Goal: Information Seeking & Learning: Understand process/instructions

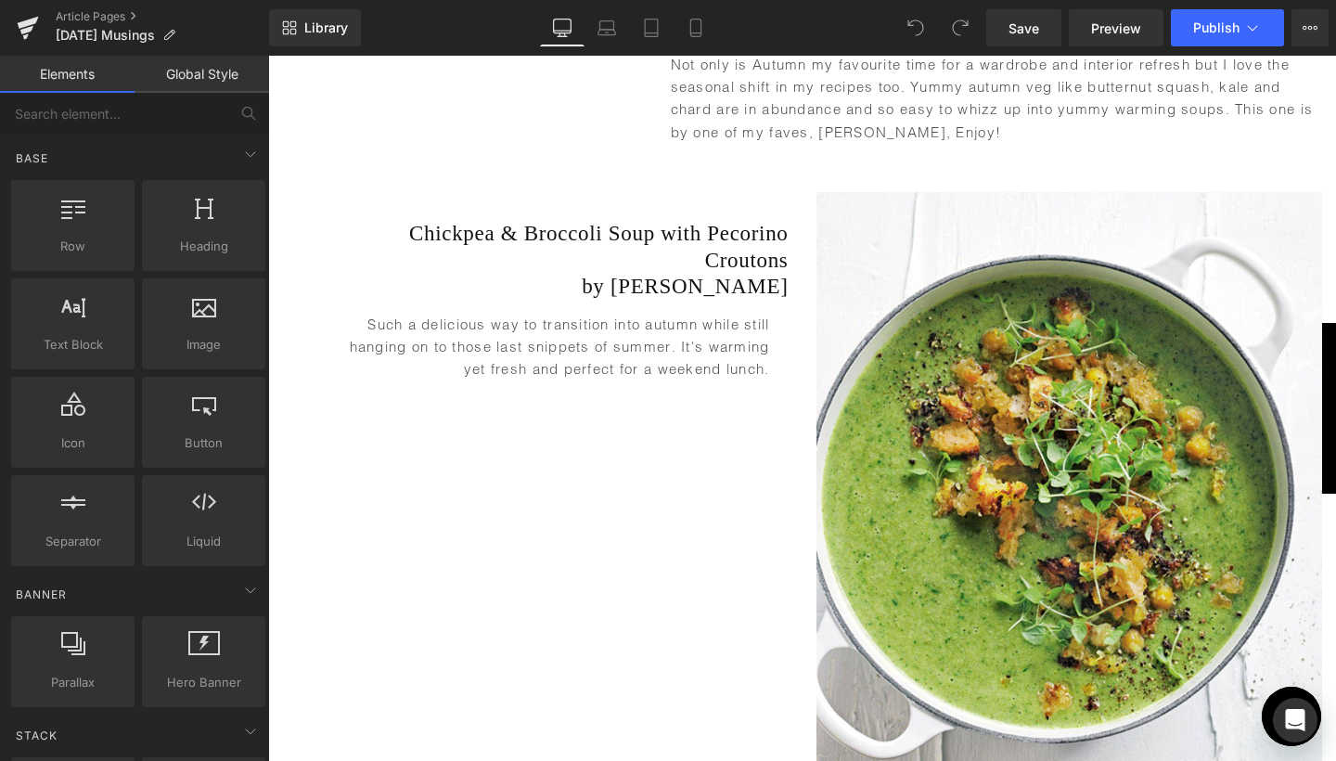
scroll to position [5408, 0]
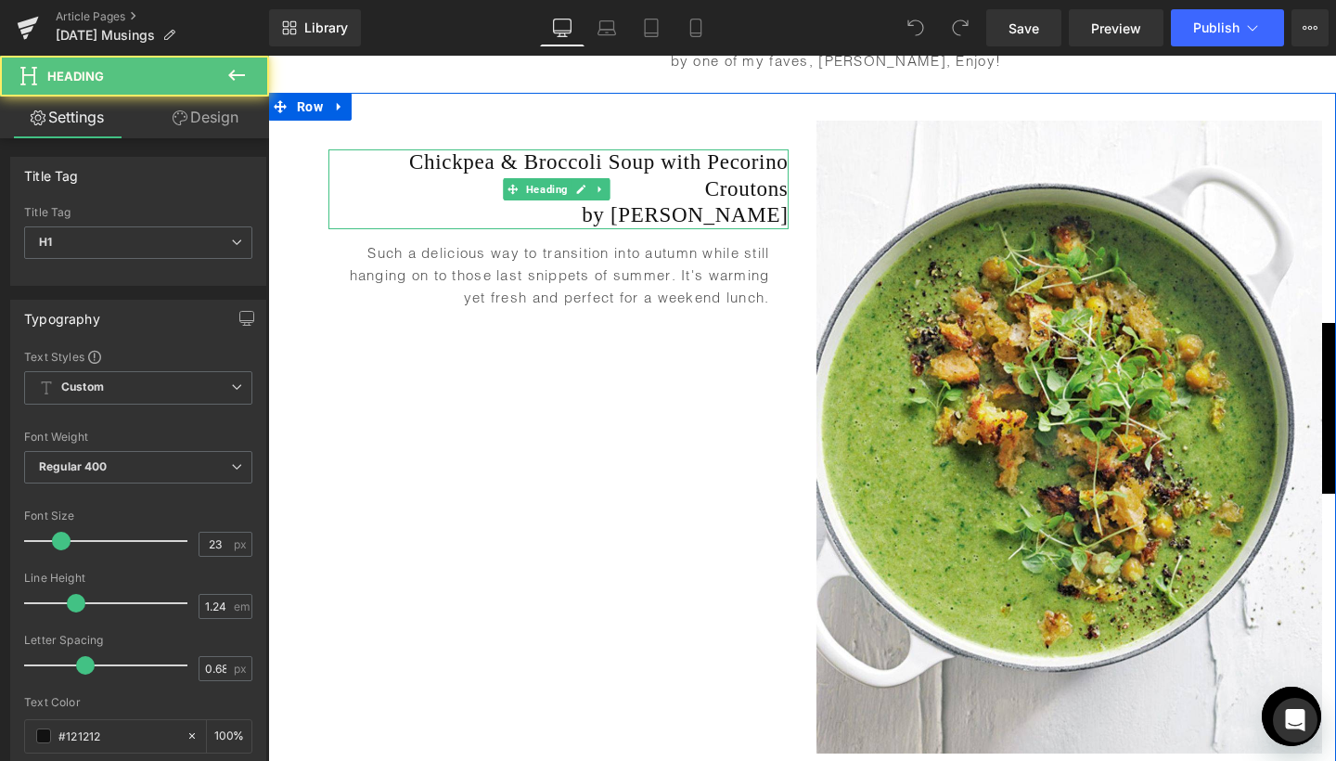
click at [607, 189] on h1 "Chickpea & Broccoli Soup with Pecorino Croutons" at bounding box center [558, 175] width 460 height 53
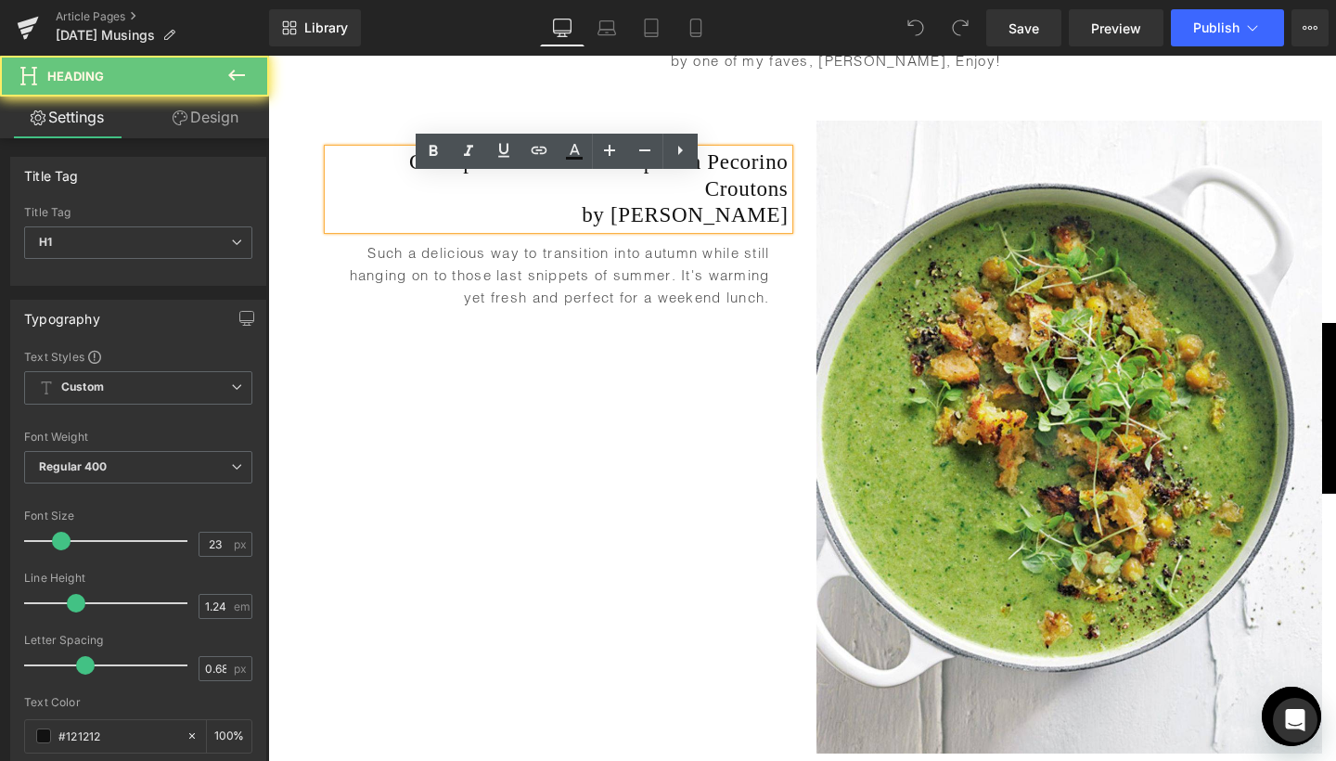
click at [607, 189] on h1 "Chickpea & Broccoli Soup with Pecorino Croutons" at bounding box center [558, 175] width 460 height 53
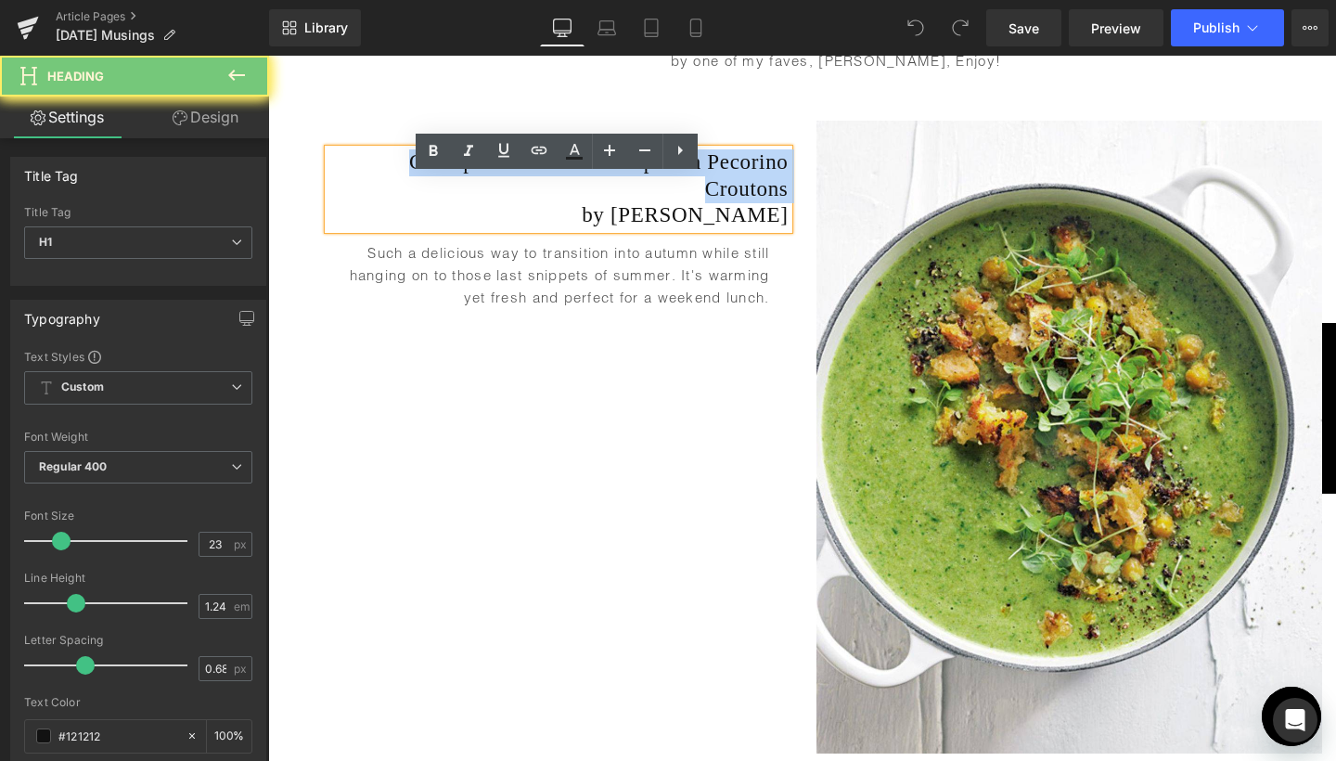
click at [579, 202] on h1 "Chickpea & Broccoli Soup with Pecorino Croutons" at bounding box center [558, 175] width 460 height 53
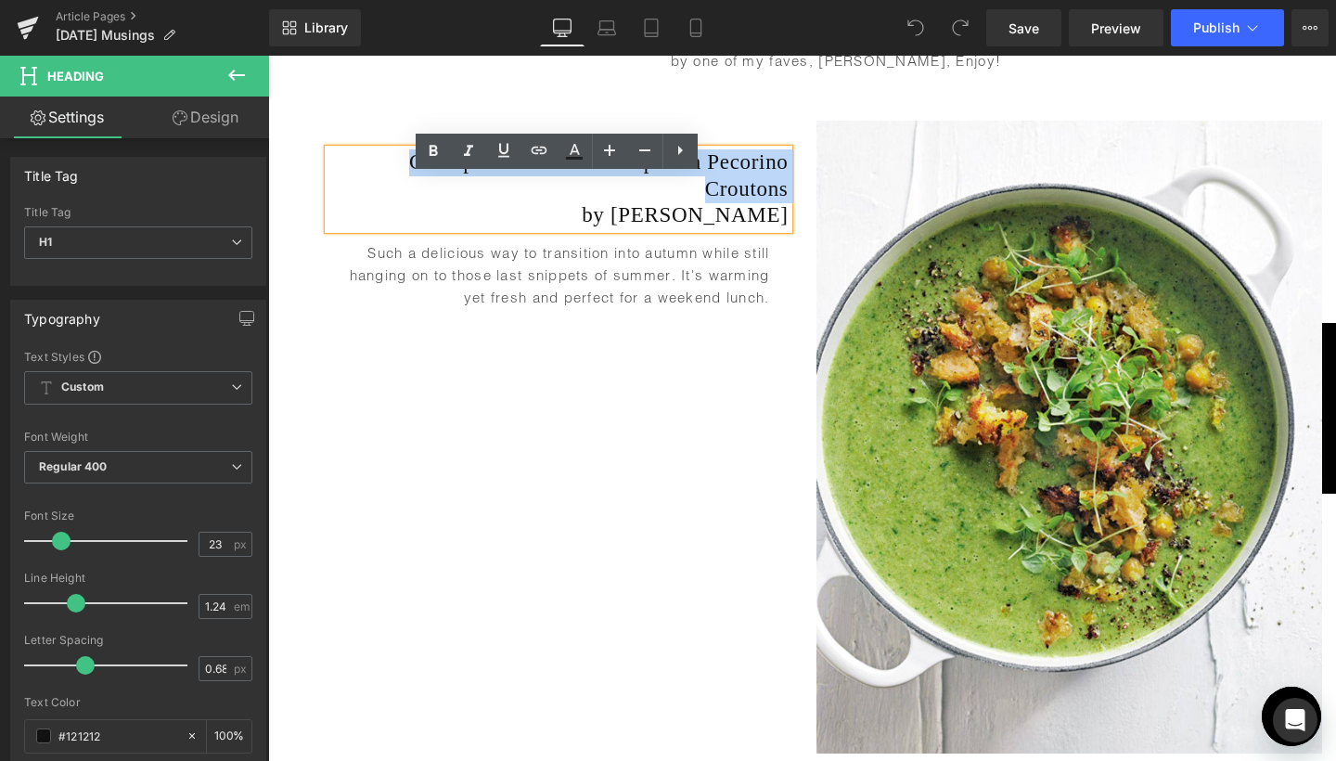
click at [400, 188] on h1 "Chickpea & Broccoli Soup with Pecorino Croutons" at bounding box center [558, 175] width 460 height 53
drag, startPoint x: 367, startPoint y: 188, endPoint x: 784, endPoint y: 234, distance: 418.9
click at [784, 229] on div "Chickpea & Broccoli Soup with Pecorino Croutons by [PERSON_NAME]" at bounding box center [558, 189] width 460 height 80
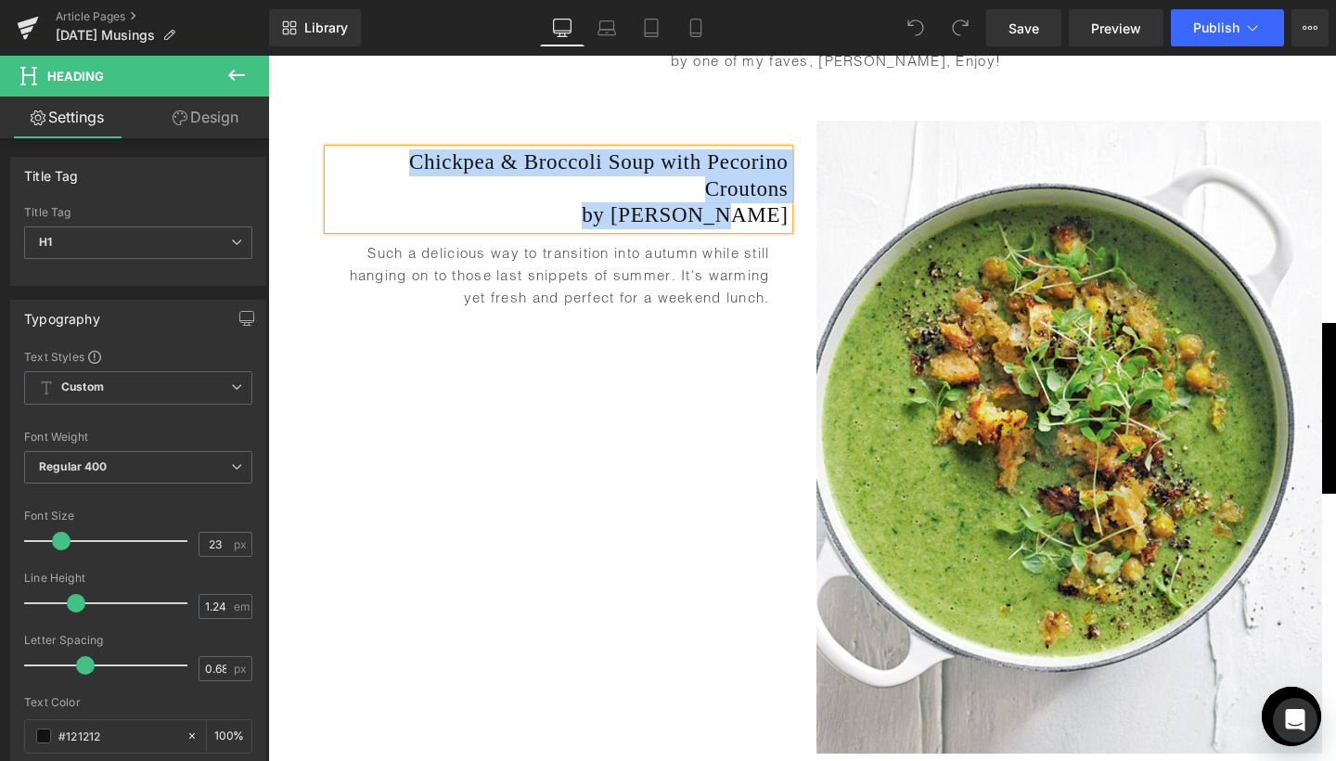
copy div "Chickpea & Broccoli Soup with Pecorino Croutons by [PERSON_NAME]"
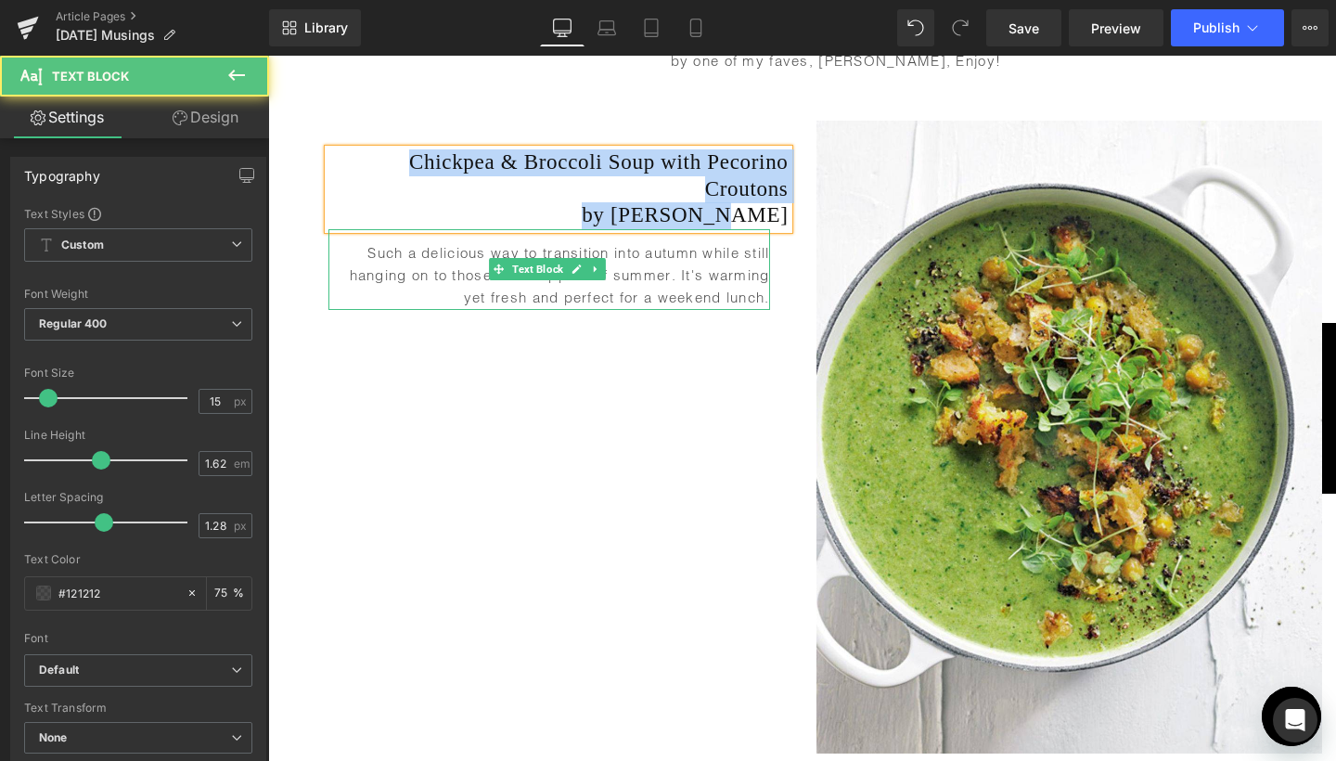
click at [669, 293] on p "Such a delicious way to transition into autumn while still hanging on to those …" at bounding box center [548, 276] width 441 height 68
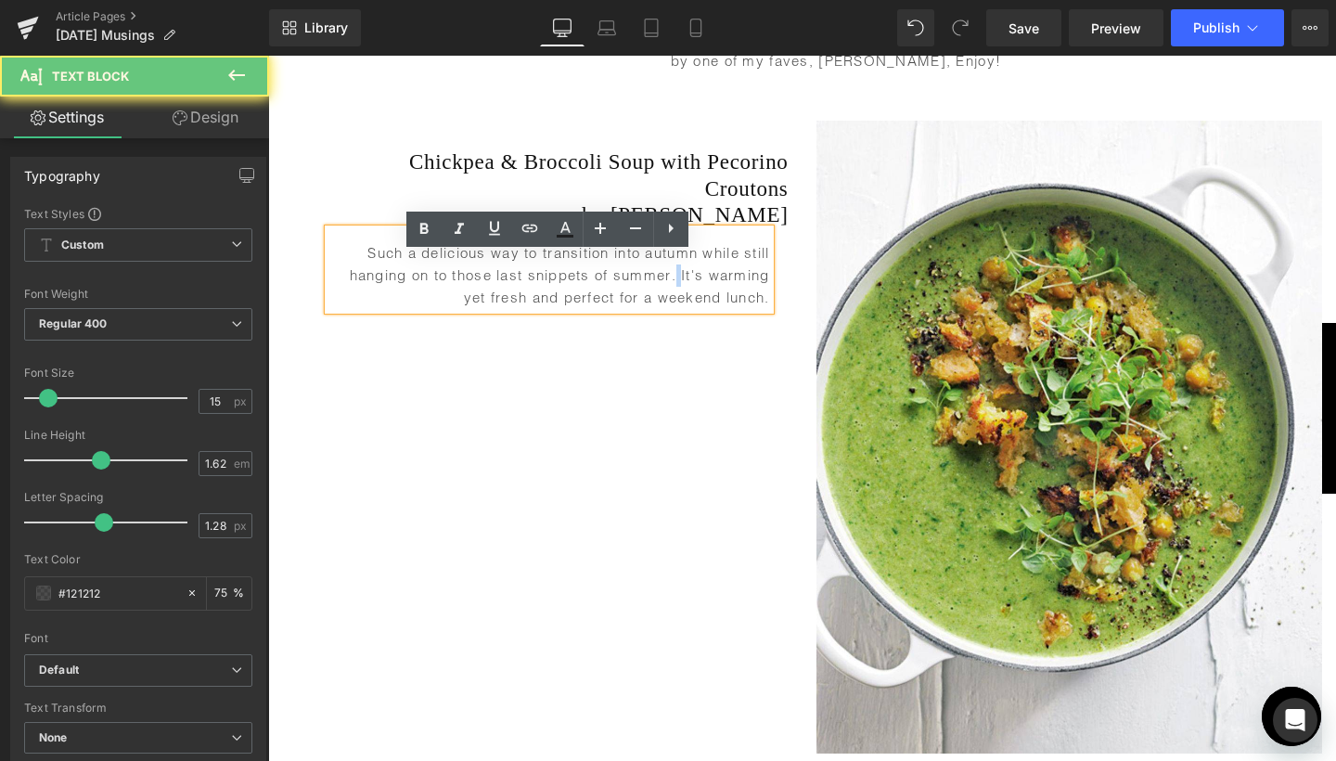
click at [669, 293] on p "Such a delicious way to transition into autumn while still hanging on to those …" at bounding box center [548, 276] width 441 height 68
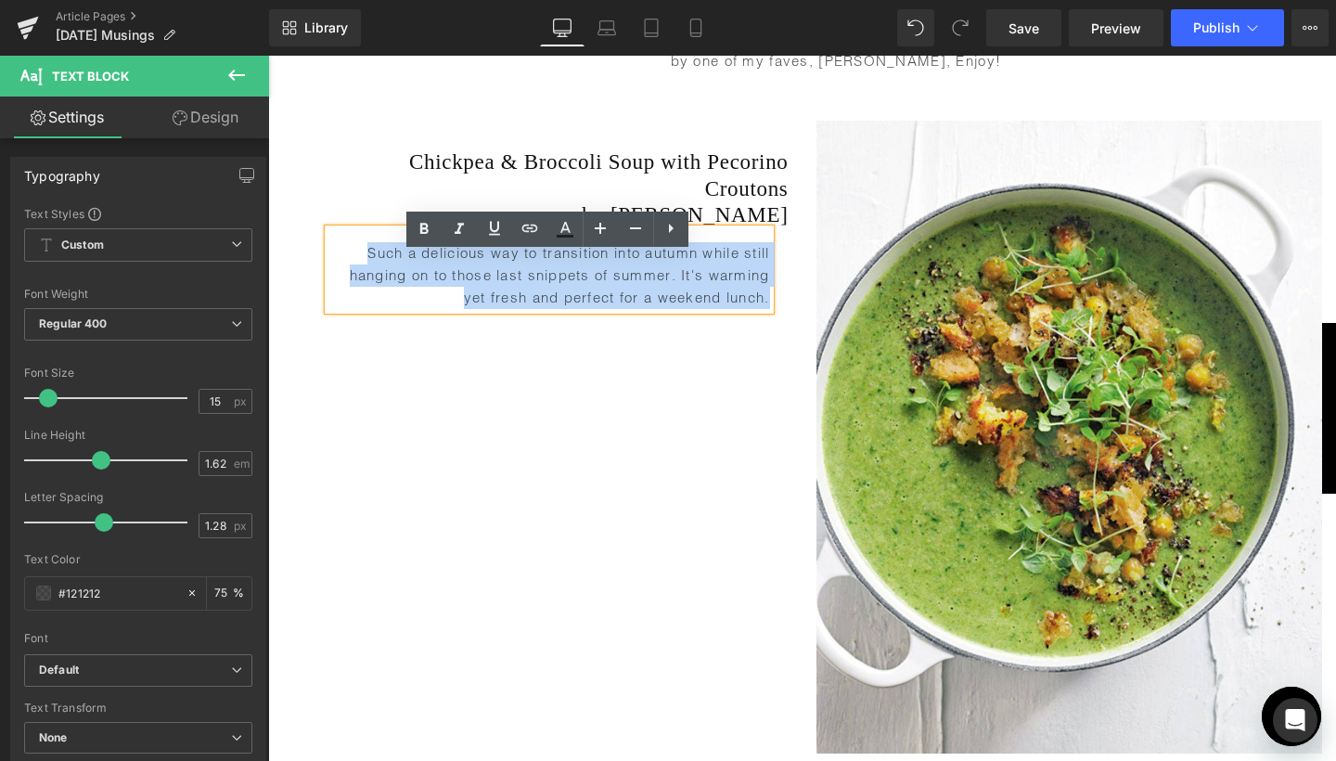
copy p "Such a delicious way to transition into autumn while still hanging on to those …"
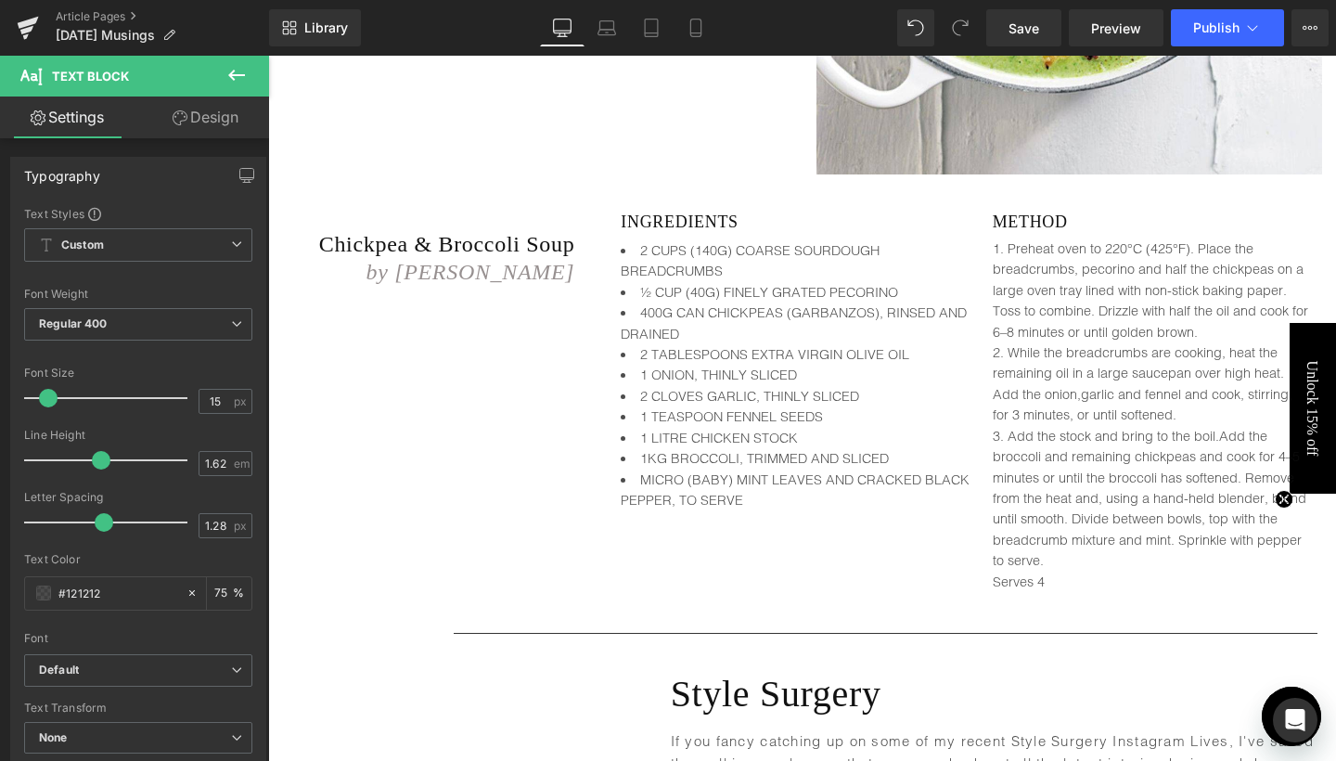
scroll to position [6000, 0]
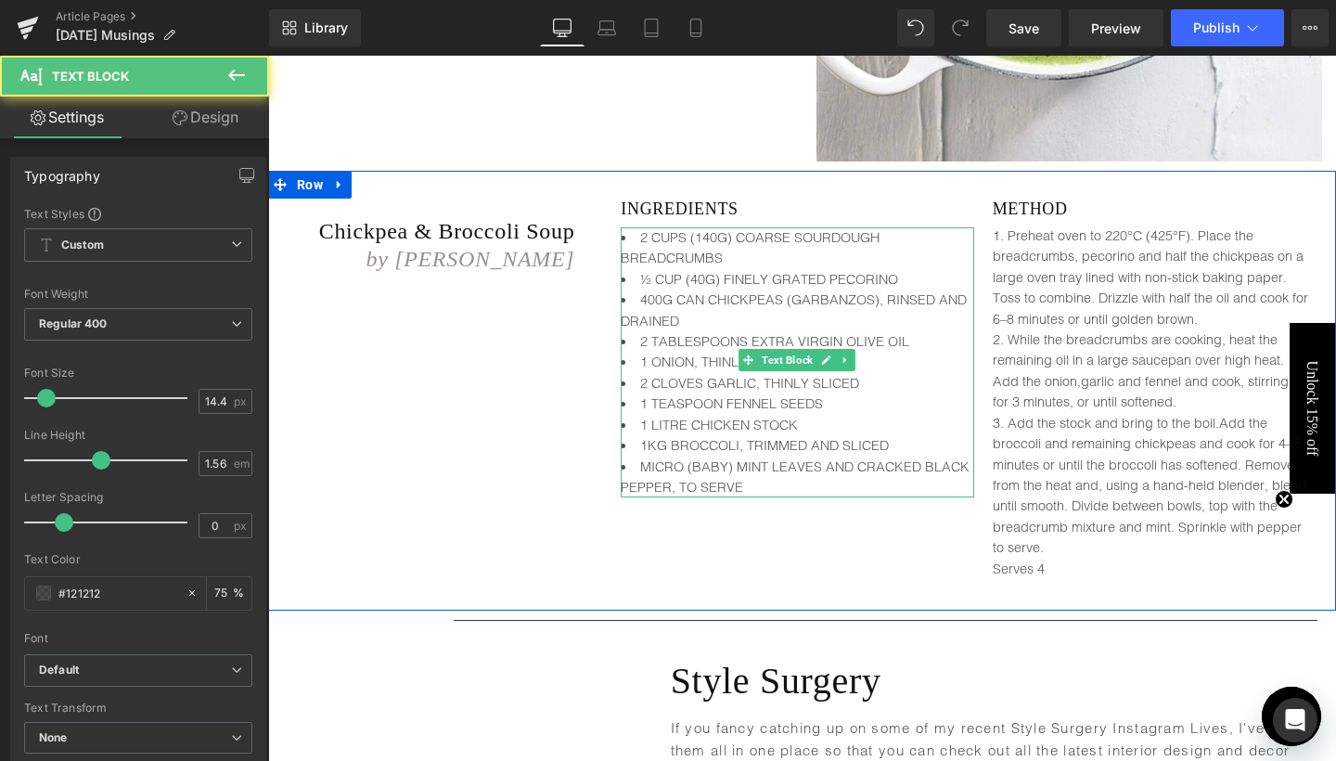
click at [671, 269] on li "2 CUPS (140G) COARSE SOURDOUGH BREADCRUMBS" at bounding box center [796, 248] width 352 height 42
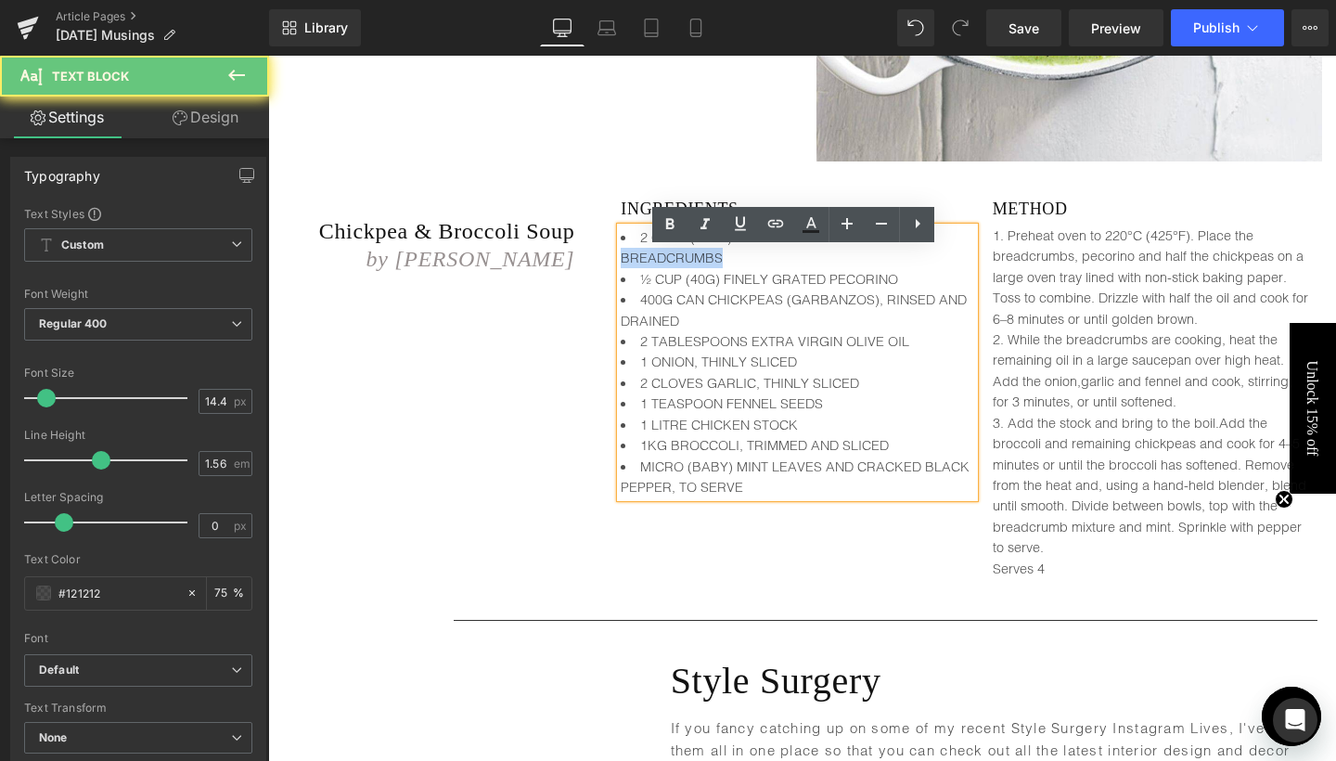
click at [671, 269] on li "2 CUPS (140G) COARSE SOURDOUGH BREADCRUMBS" at bounding box center [796, 248] width 352 height 42
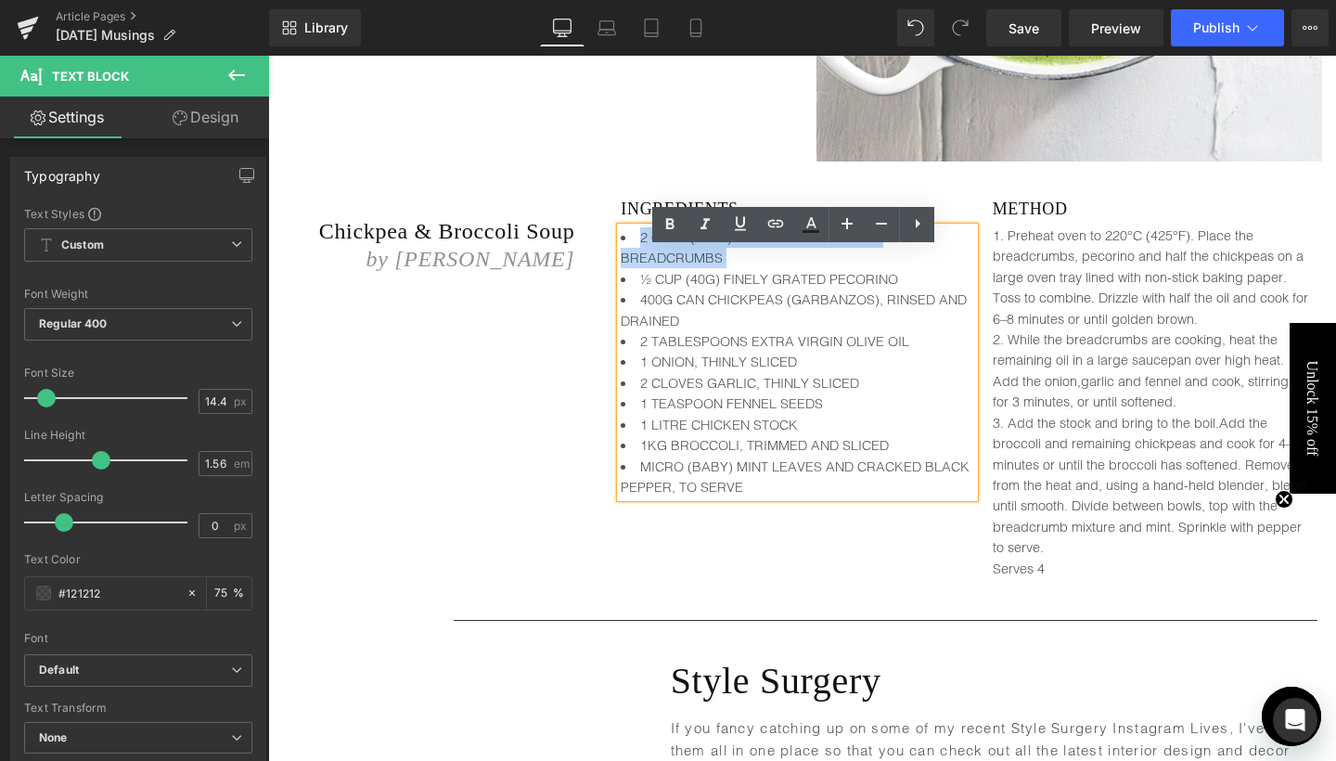
click at [662, 269] on li "2 CUPS (140G) COARSE SOURDOUGH BREADCRUMBS" at bounding box center [796, 248] width 352 height 42
drag, startPoint x: 628, startPoint y: 256, endPoint x: 744, endPoint y: 505, distance: 274.3
click at [744, 497] on ul "2 CUPS (140G) COARSE SOURDOUGH BREADCRUMBS ½ CUP (40G) FINELY GRATED PECORINO 4…" at bounding box center [796, 362] width 352 height 270
copy ul "2 CUPS (140G) COARSE SOURDOUGH BREADCRUMBS ½ CUP (40G) FINELY GRATED PECORINO 4…"
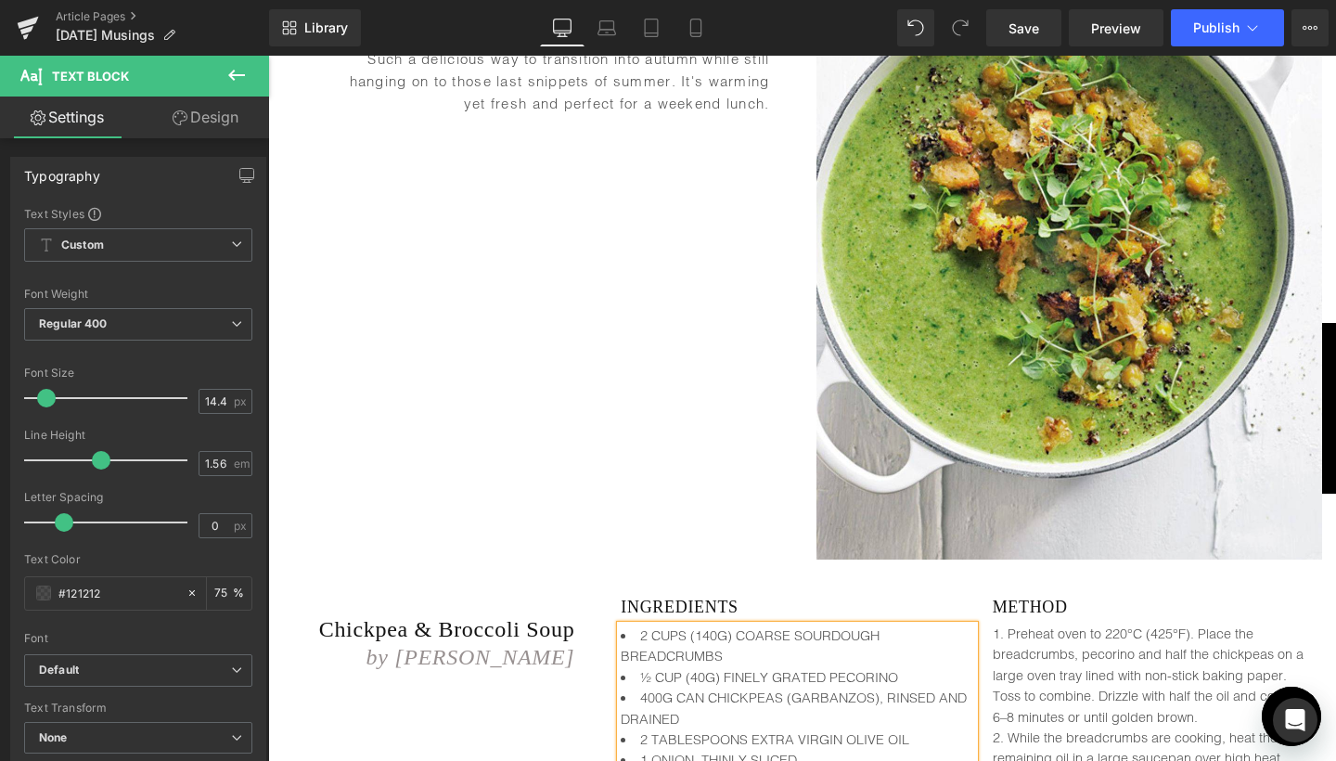
scroll to position [5327, 0]
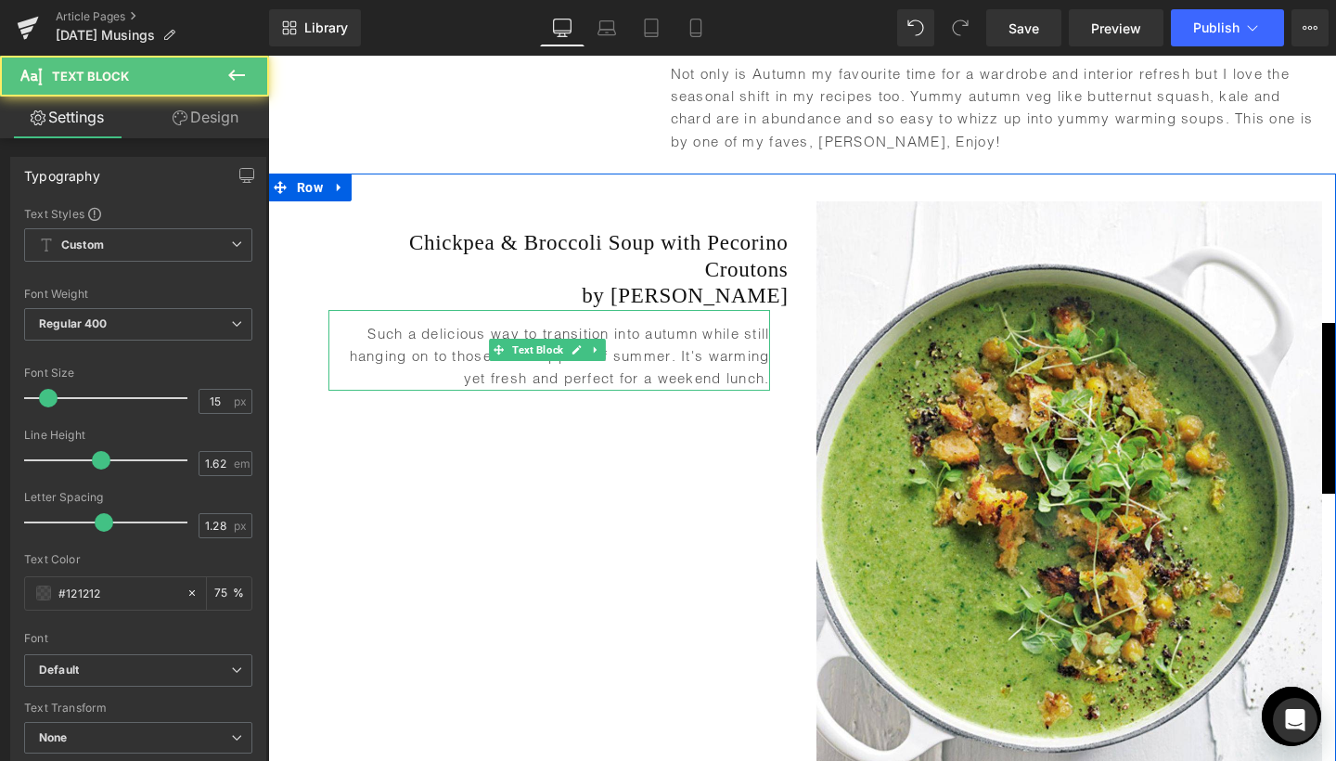
click at [582, 390] on p "Such a delicious way to transition into autumn while still hanging on to those …" at bounding box center [548, 357] width 441 height 68
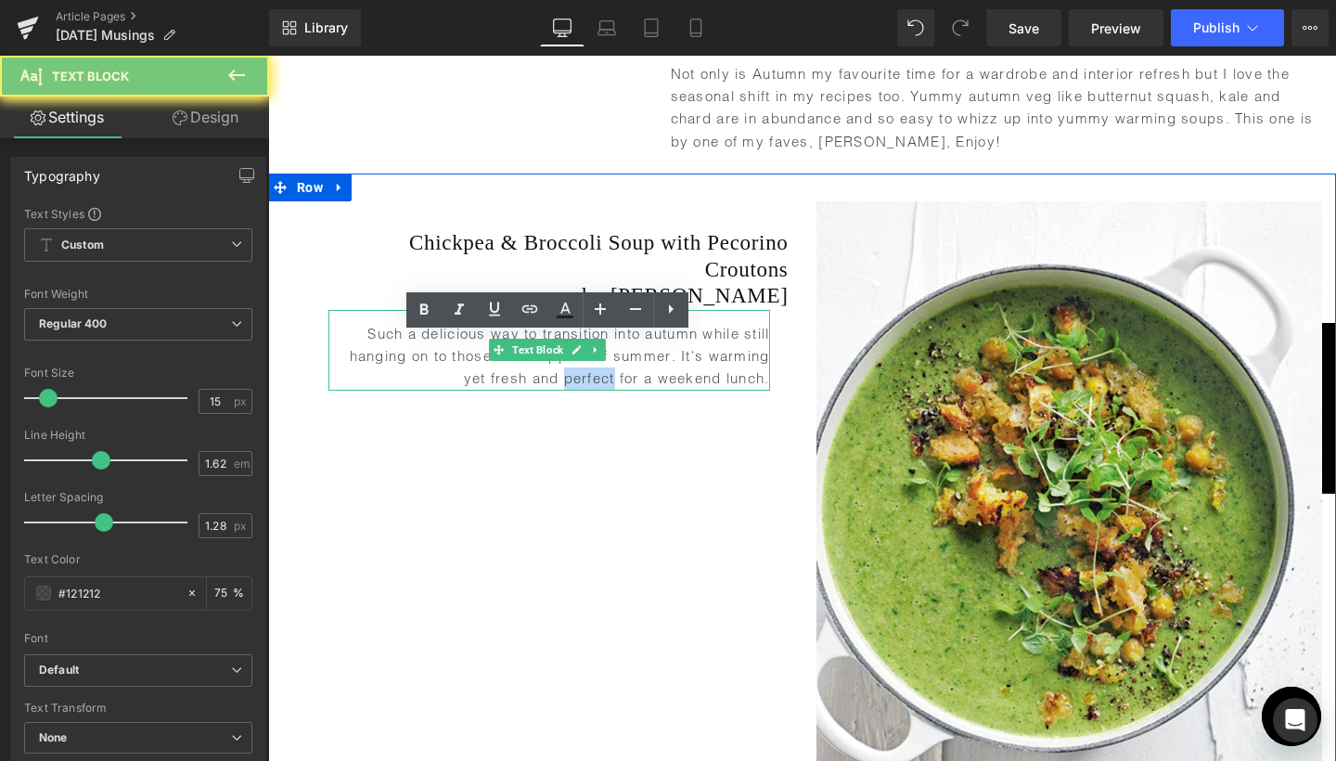
click at [582, 390] on p "Such a delicious way to transition into autumn while still hanging on to those …" at bounding box center [548, 357] width 441 height 68
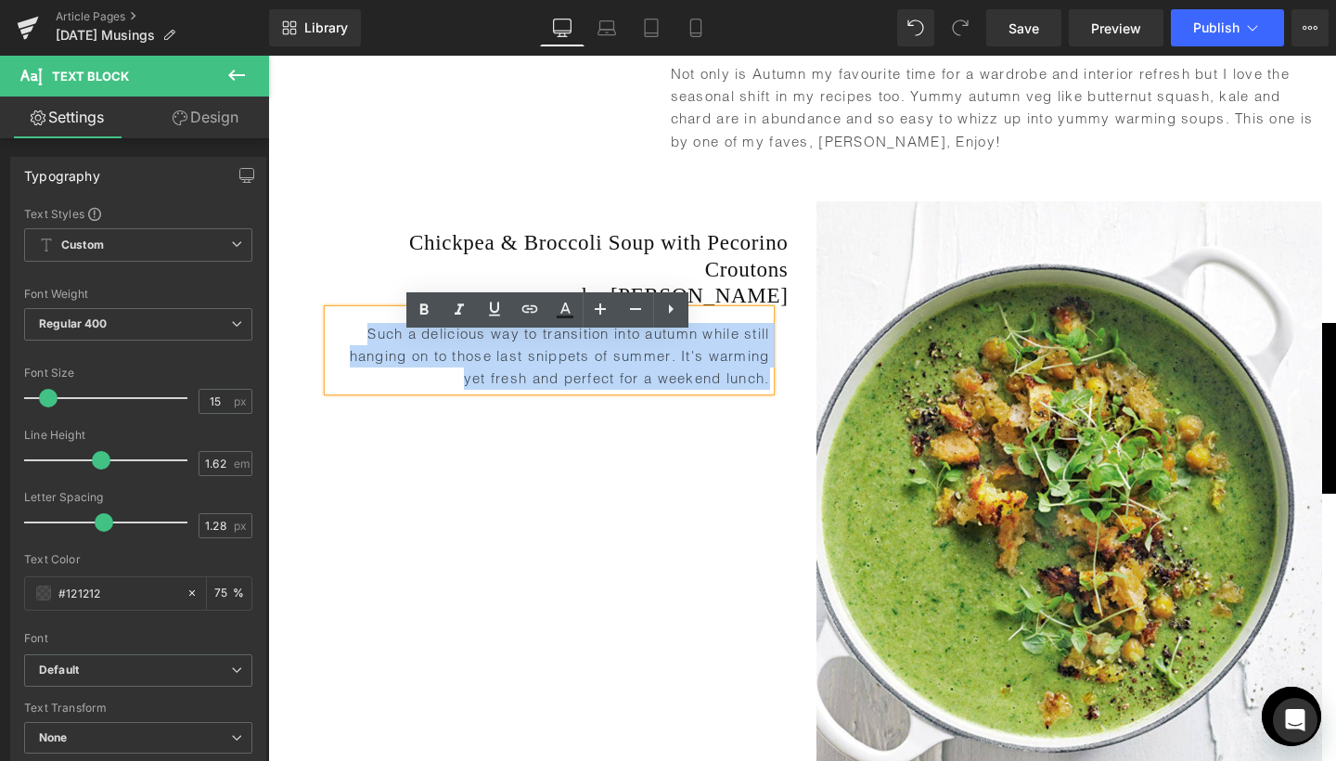
copy p "Such a delicious way to transition into autumn while still hanging on to those …"
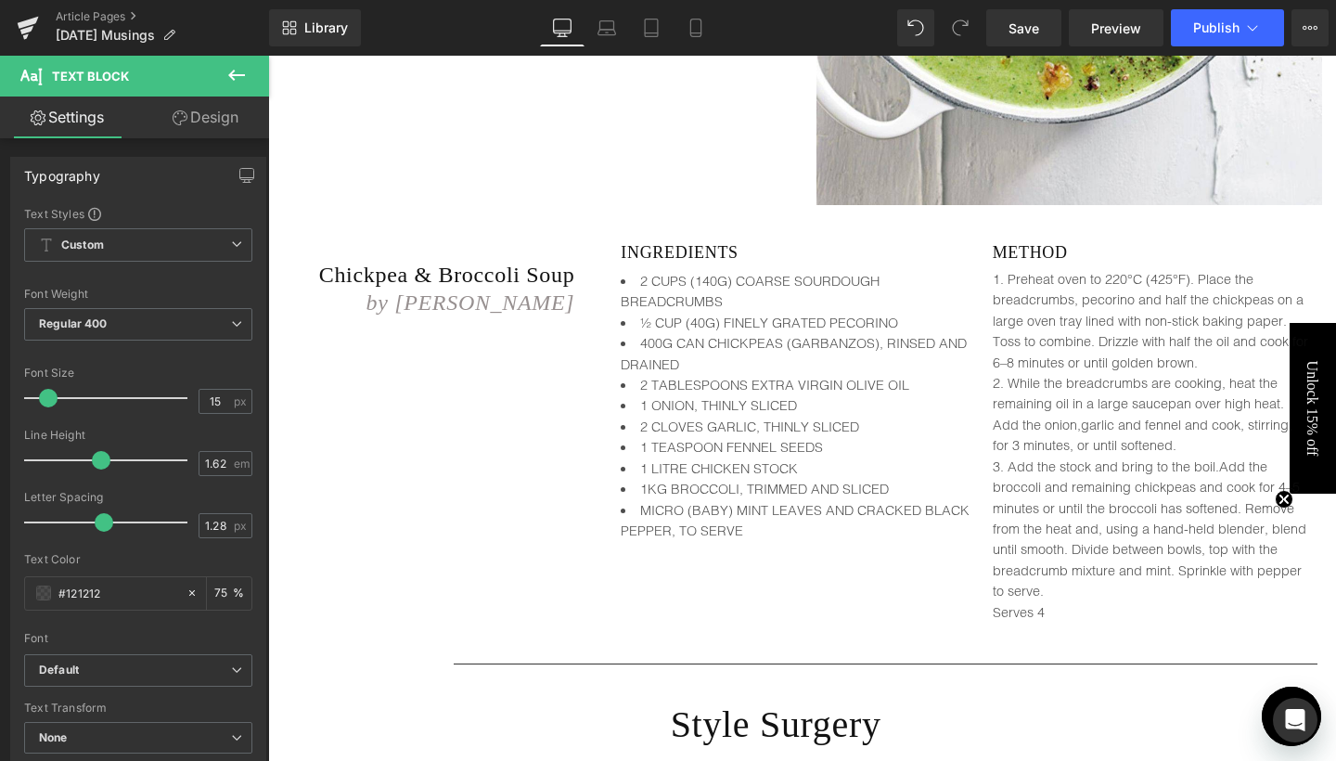
scroll to position [6026, 0]
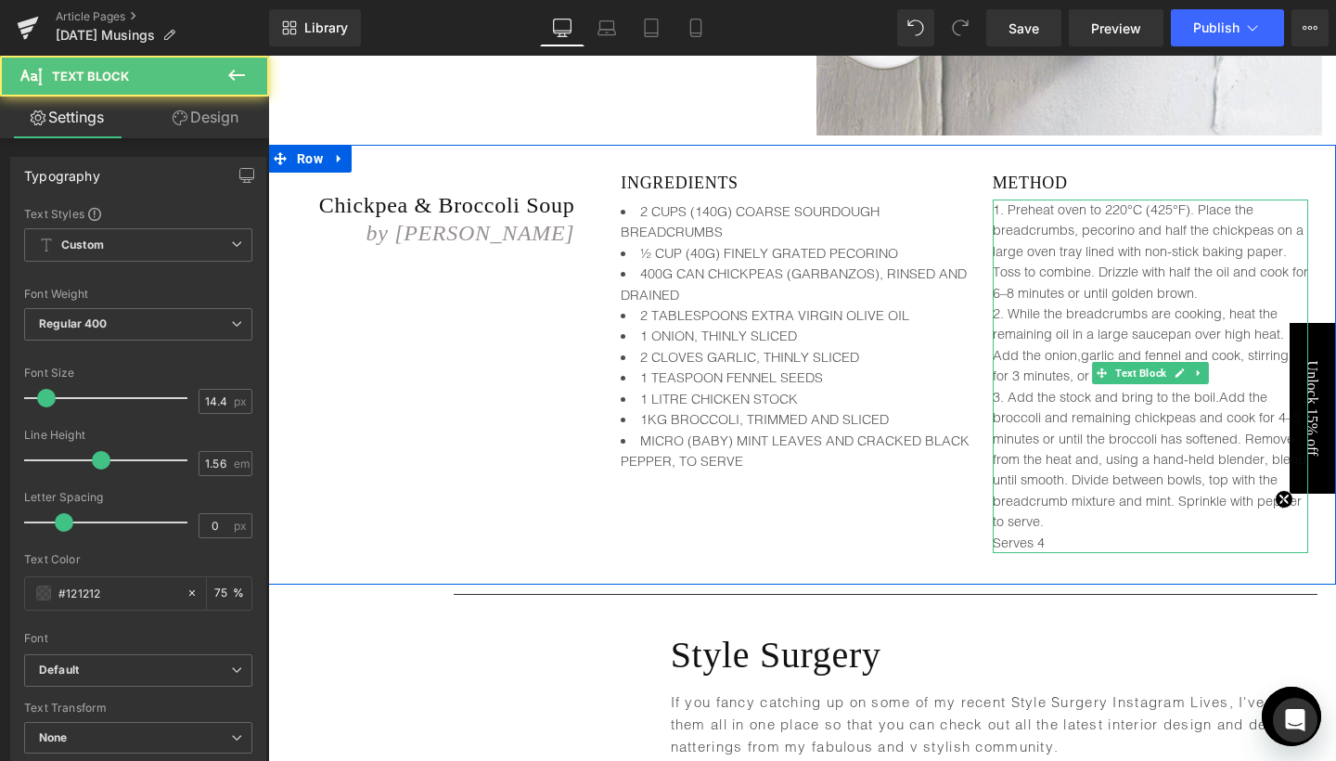
click at [1024, 317] on div "1. Preheat oven to 220°C (425°F). Place the breadcrumbs, pecorino and half the …" at bounding box center [1149, 375] width 315 height 353
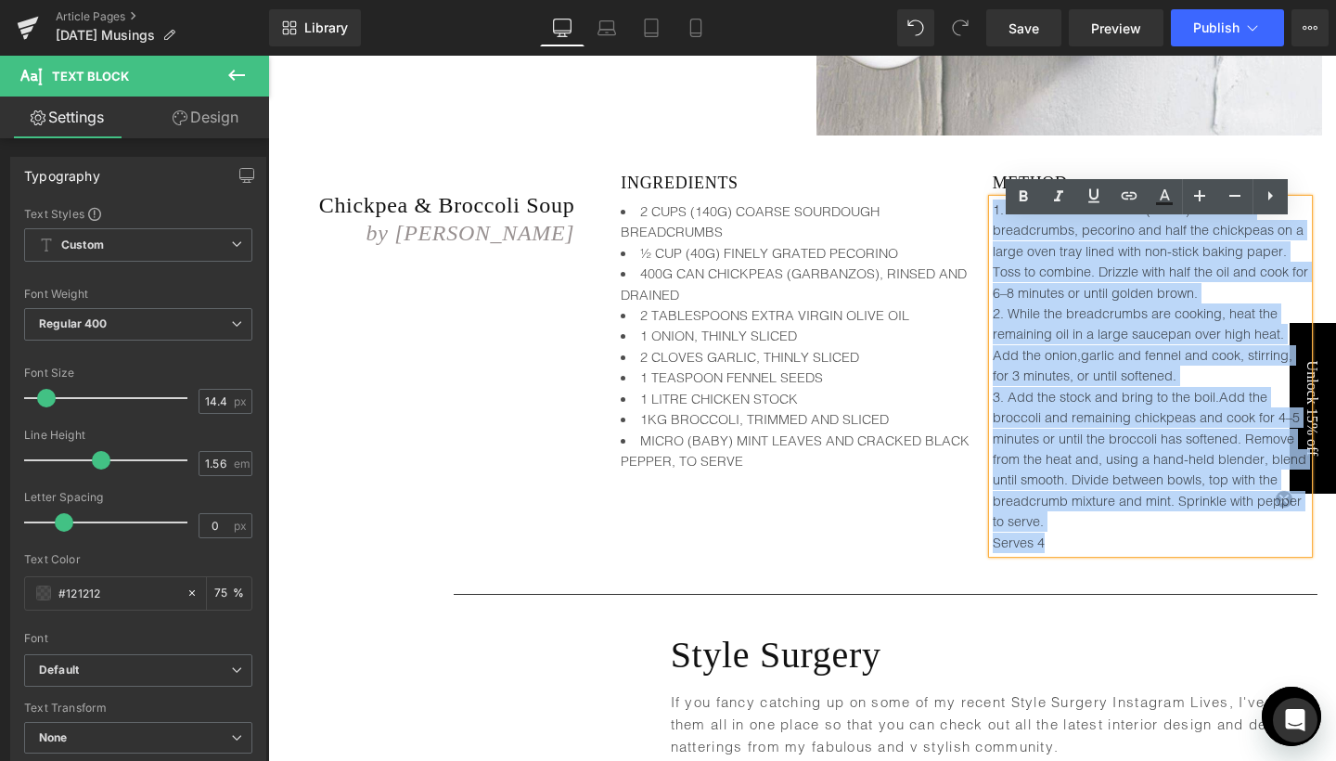
drag, startPoint x: 991, startPoint y: 233, endPoint x: 1080, endPoint y: 556, distance: 335.7
click at [1080, 553] on div "1. Preheat oven to 220°C (425°F). Place the breadcrumbs, pecorino and half the …" at bounding box center [1149, 375] width 315 height 353
copy div "1. Preheat oven to 220°C (425°F). Place the breadcrumbs, pecorino and half the …"
